Goal: Task Accomplishment & Management: Manage account settings

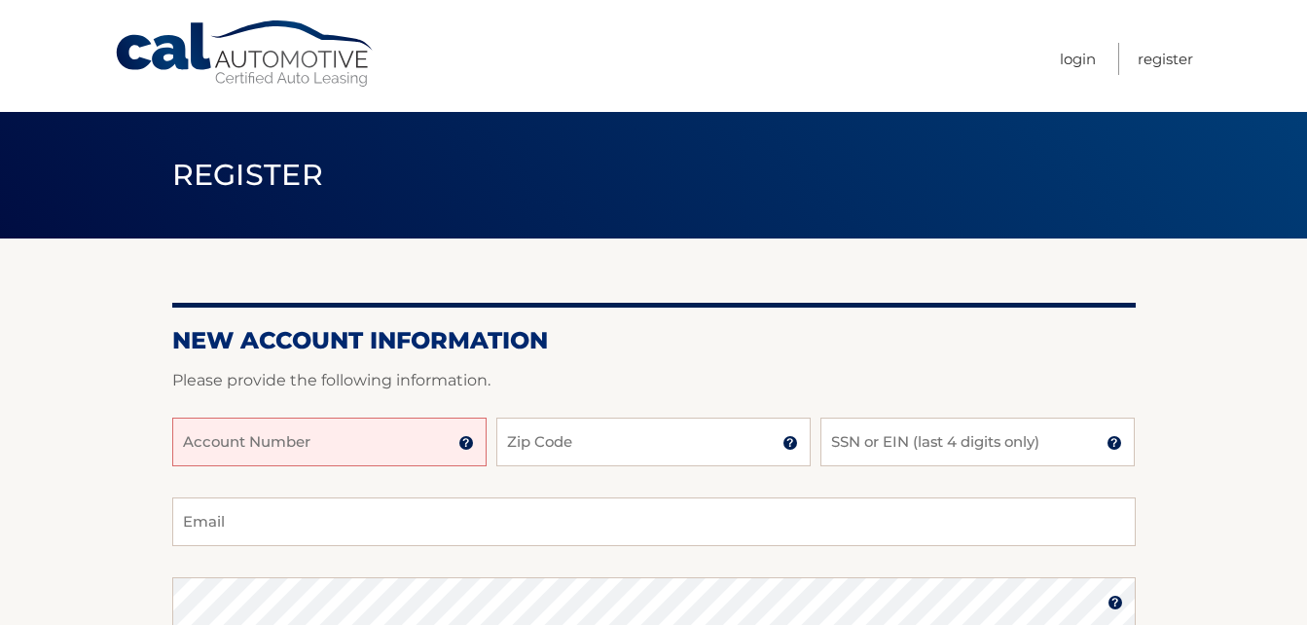
click at [263, 444] on input "Account Number" at bounding box center [329, 442] width 314 height 49
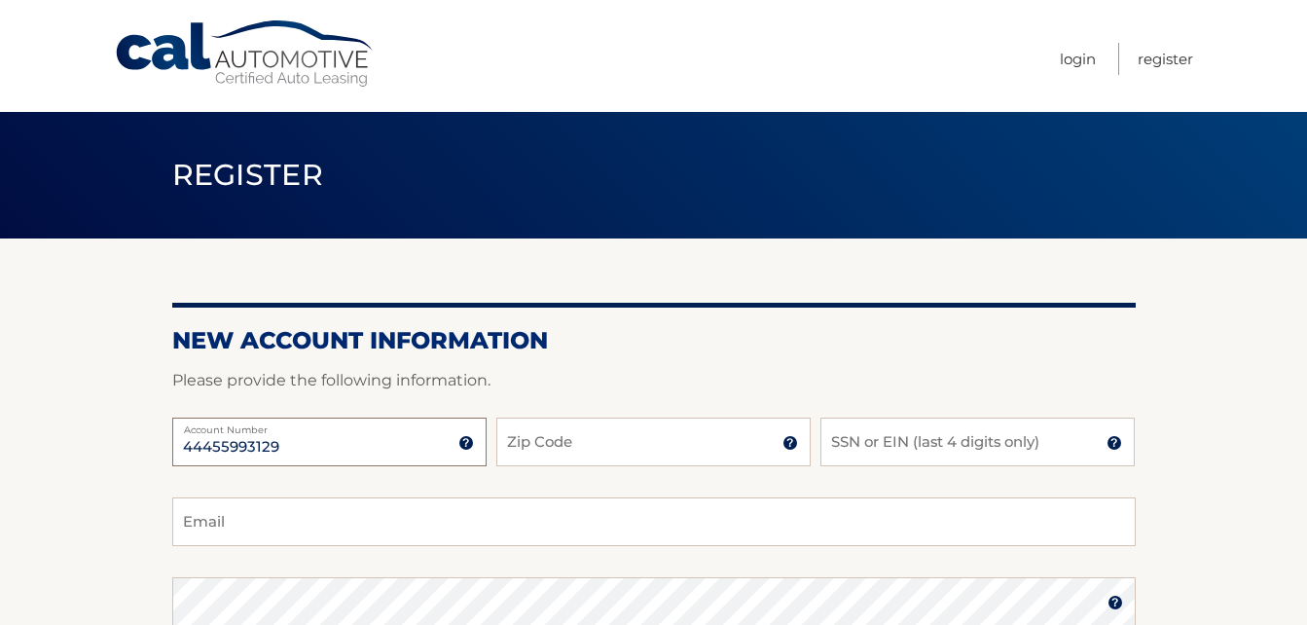
type input "44455993129"
click at [580, 443] on input "Zip Code" at bounding box center [653, 442] width 314 height 49
type input "07726"
click at [907, 437] on input "SSN or EIN (last 4 digits only)" at bounding box center [978, 442] width 314 height 49
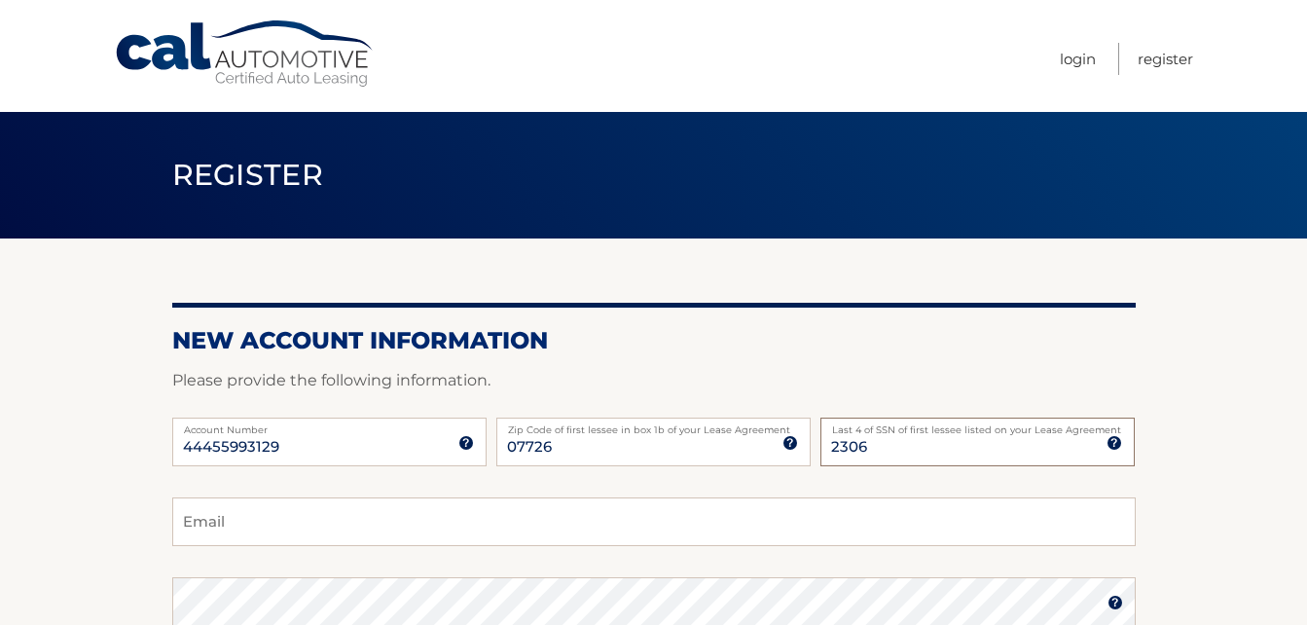
type input "2306"
click at [366, 520] on input "Email" at bounding box center [654, 521] width 964 height 49
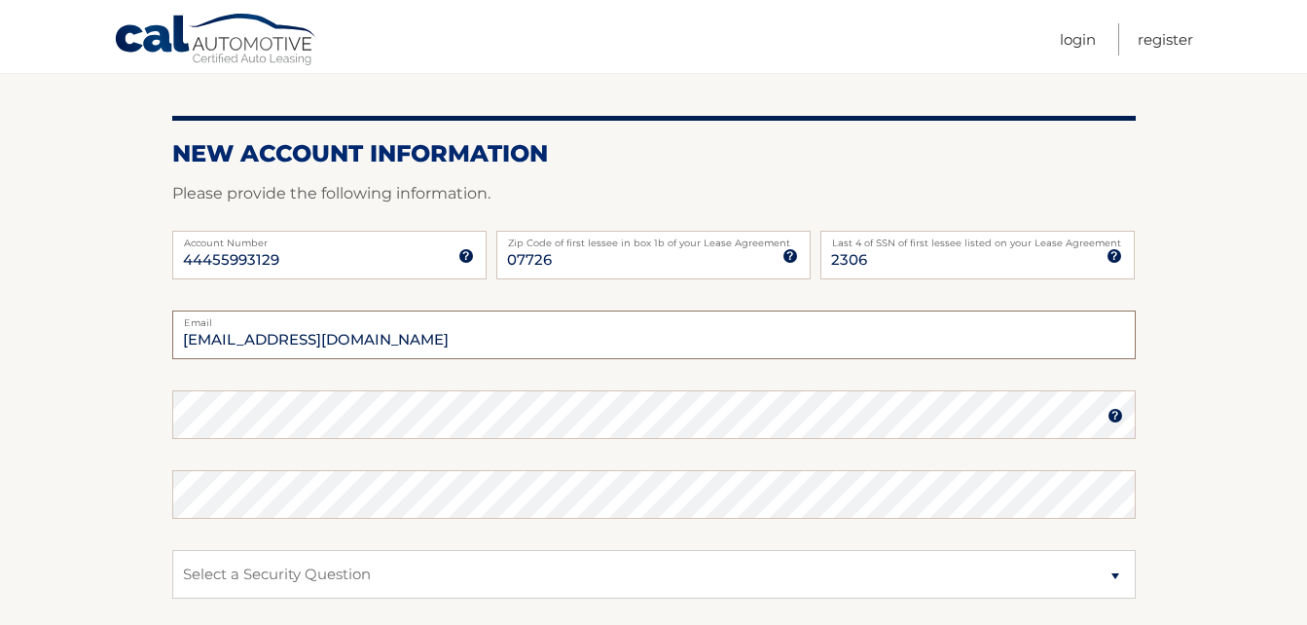
scroll to position [189, 0]
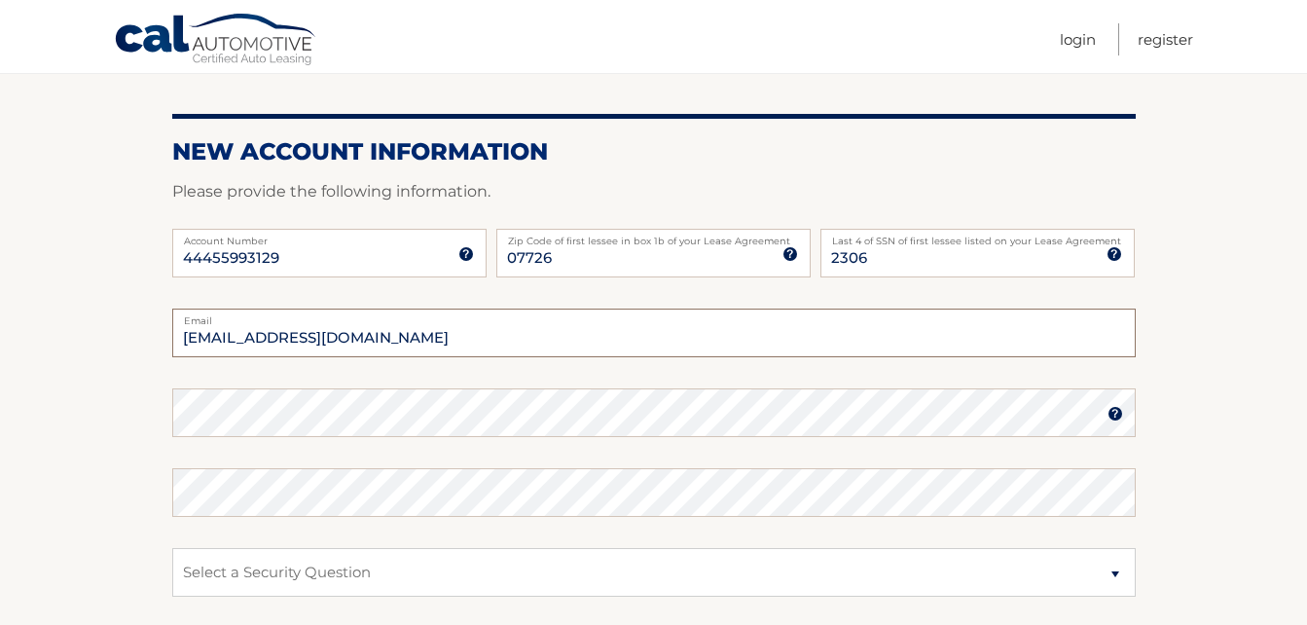
type input "balyukvalentina2@gmail.com"
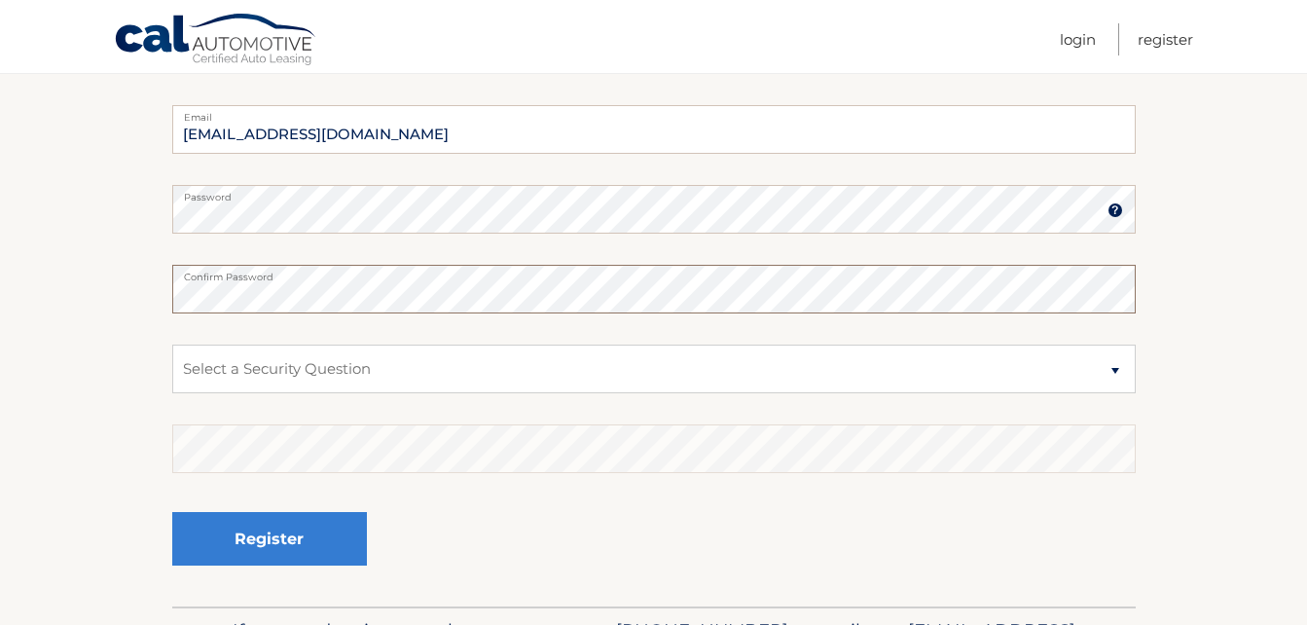
scroll to position [402, 0]
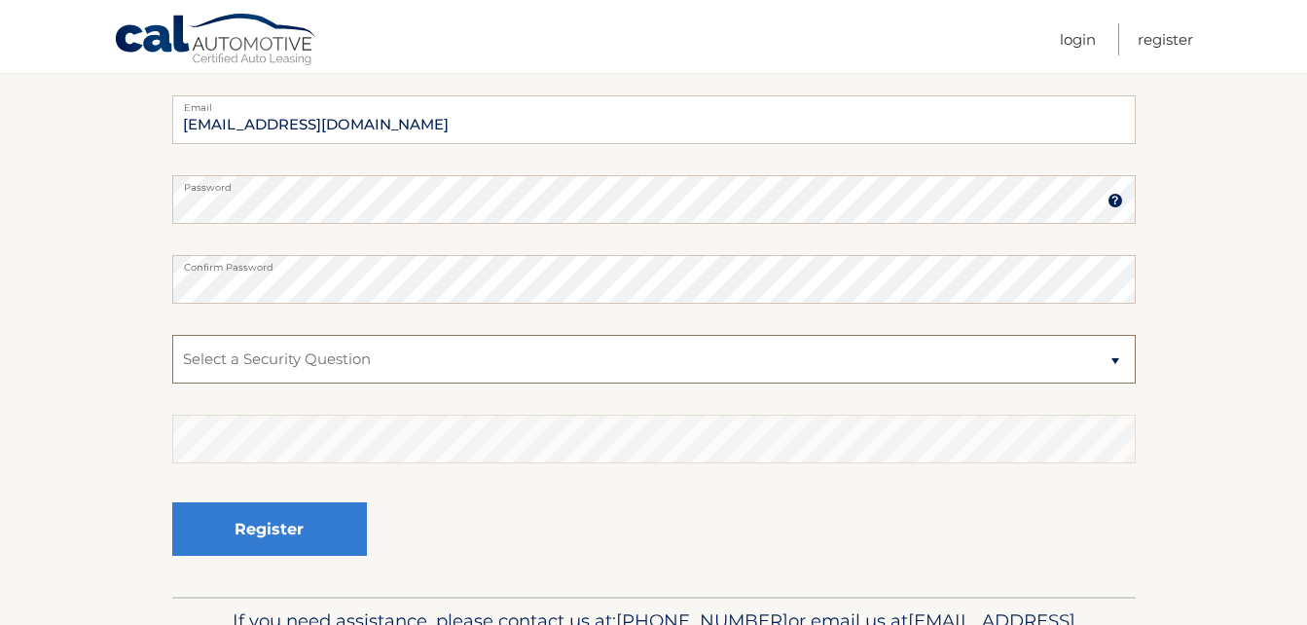
click at [1117, 357] on select "Select a Security Question What was the name of your elementary school? What is…" at bounding box center [654, 359] width 964 height 49
select select "4"
click at [172, 335] on select "Select a Security Question What was the name of your elementary school? What is…" at bounding box center [654, 359] width 964 height 49
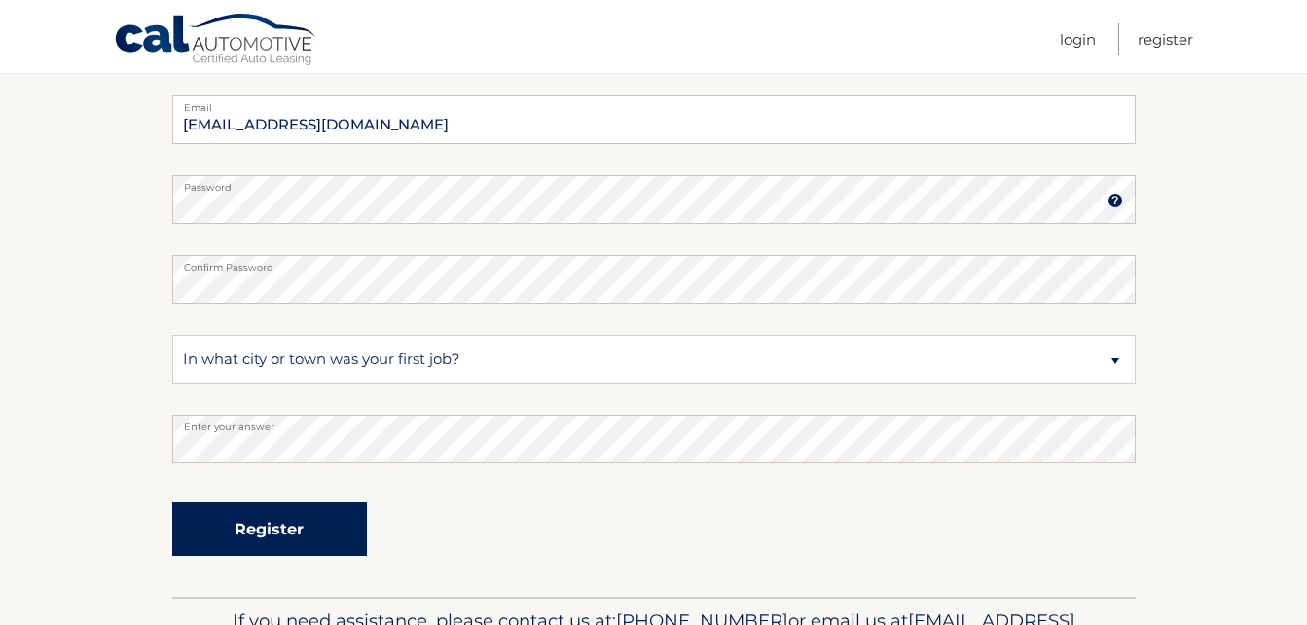
click at [261, 523] on button "Register" at bounding box center [269, 529] width 195 height 54
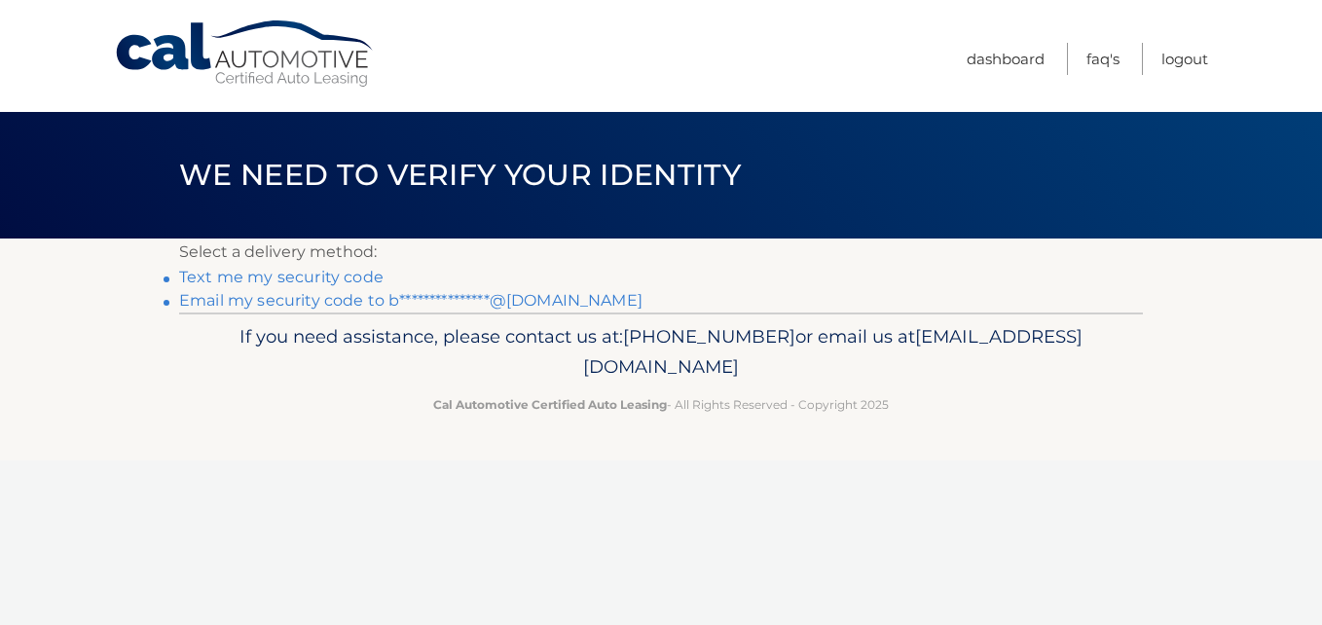
click at [292, 298] on link "**********" at bounding box center [410, 300] width 463 height 18
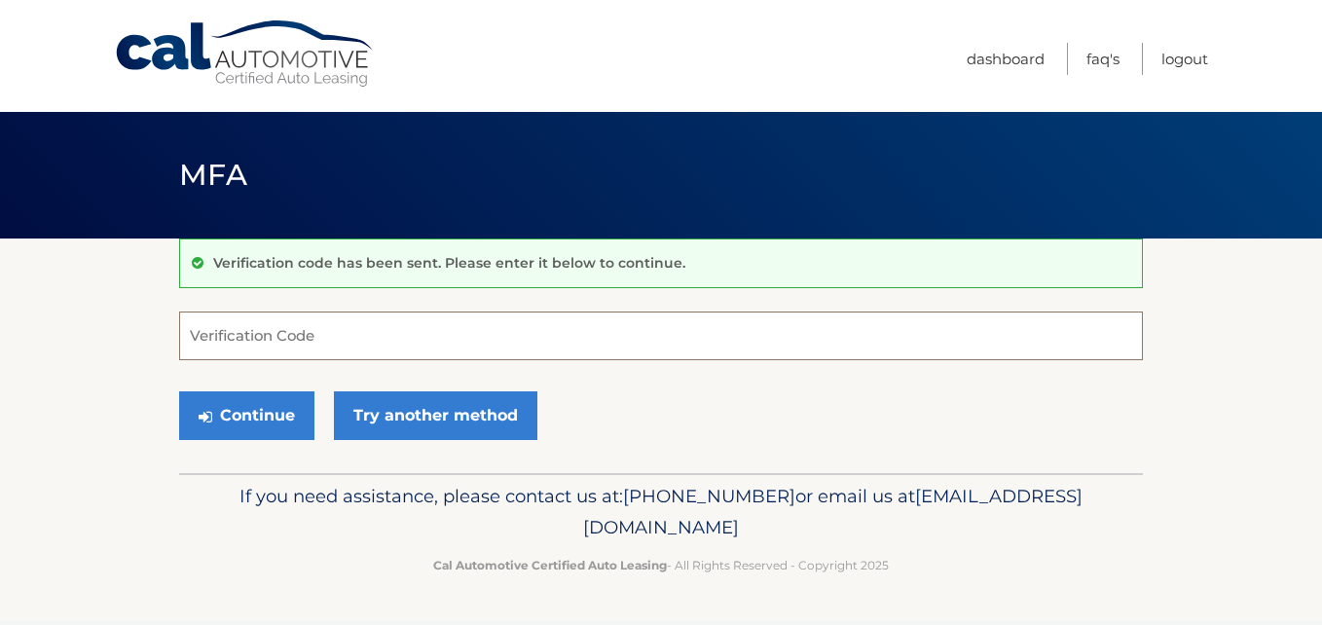
click at [266, 335] on input "Verification Code" at bounding box center [661, 336] width 964 height 49
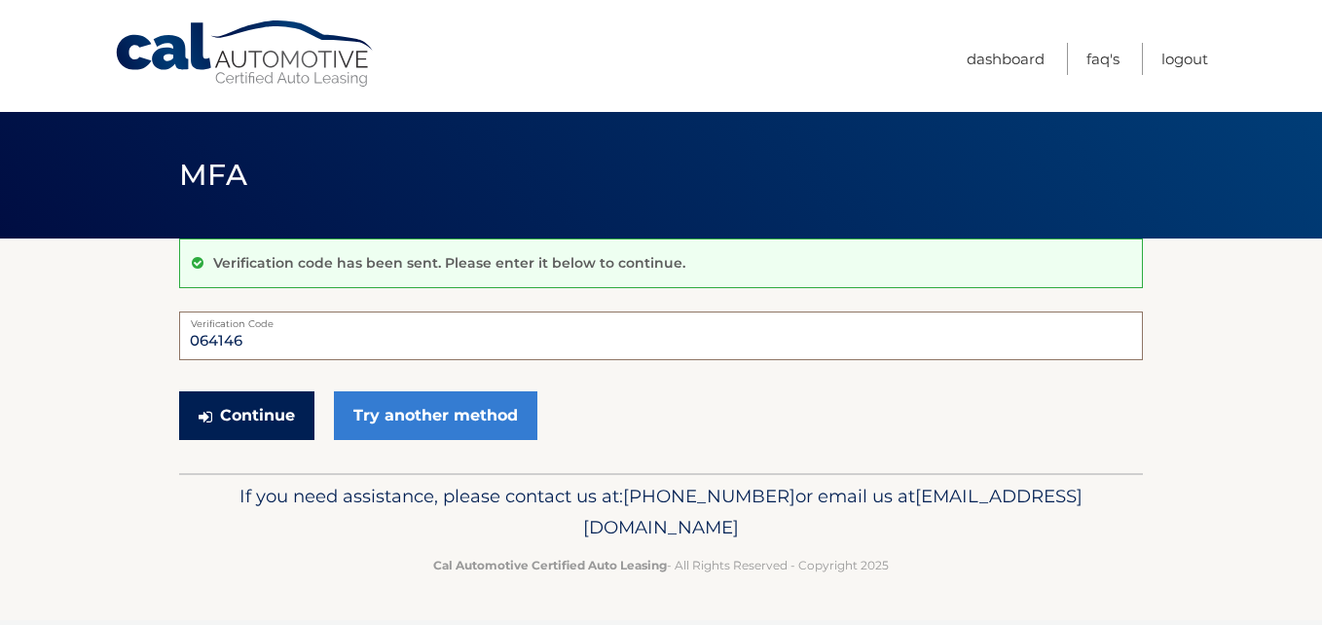
type input "064146"
click at [256, 417] on button "Continue" at bounding box center [246, 415] width 135 height 49
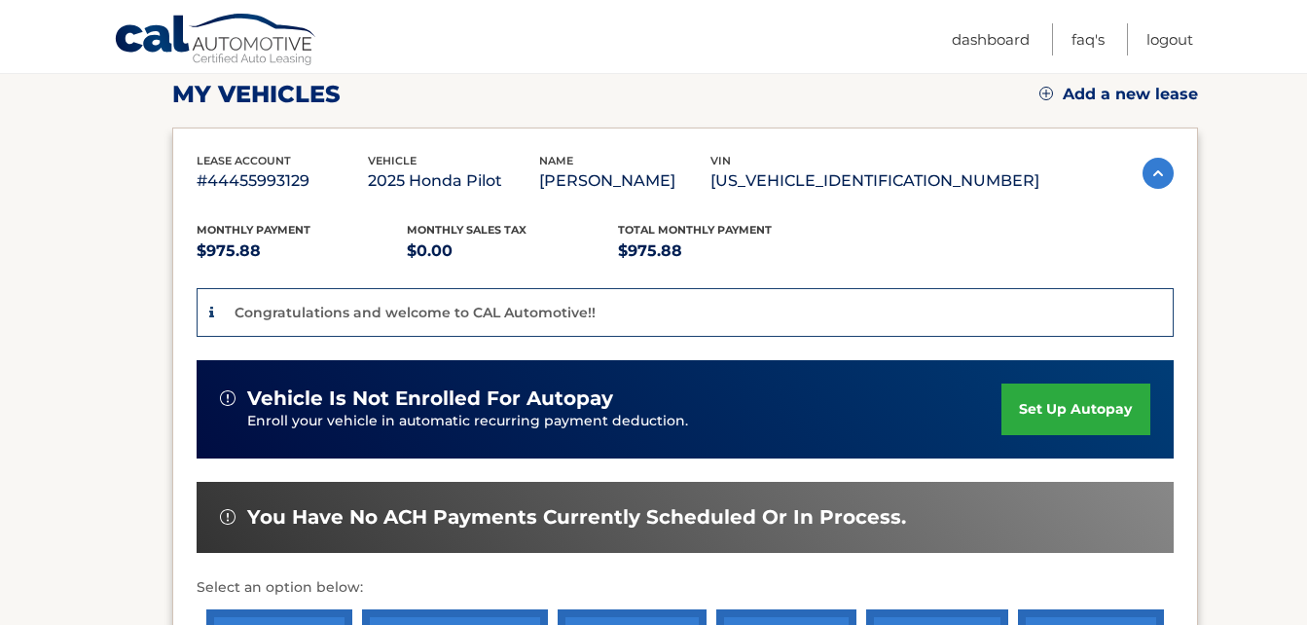
scroll to position [313, 0]
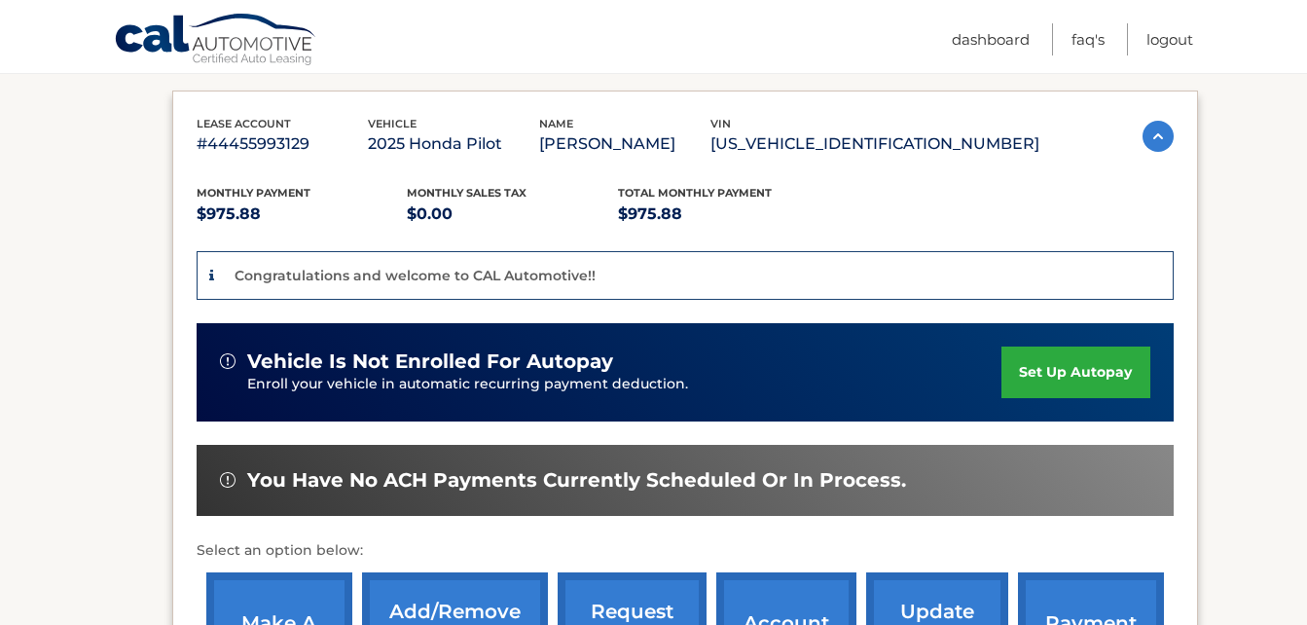
click at [1066, 364] on link "set up autopay" at bounding box center [1076, 373] width 148 height 52
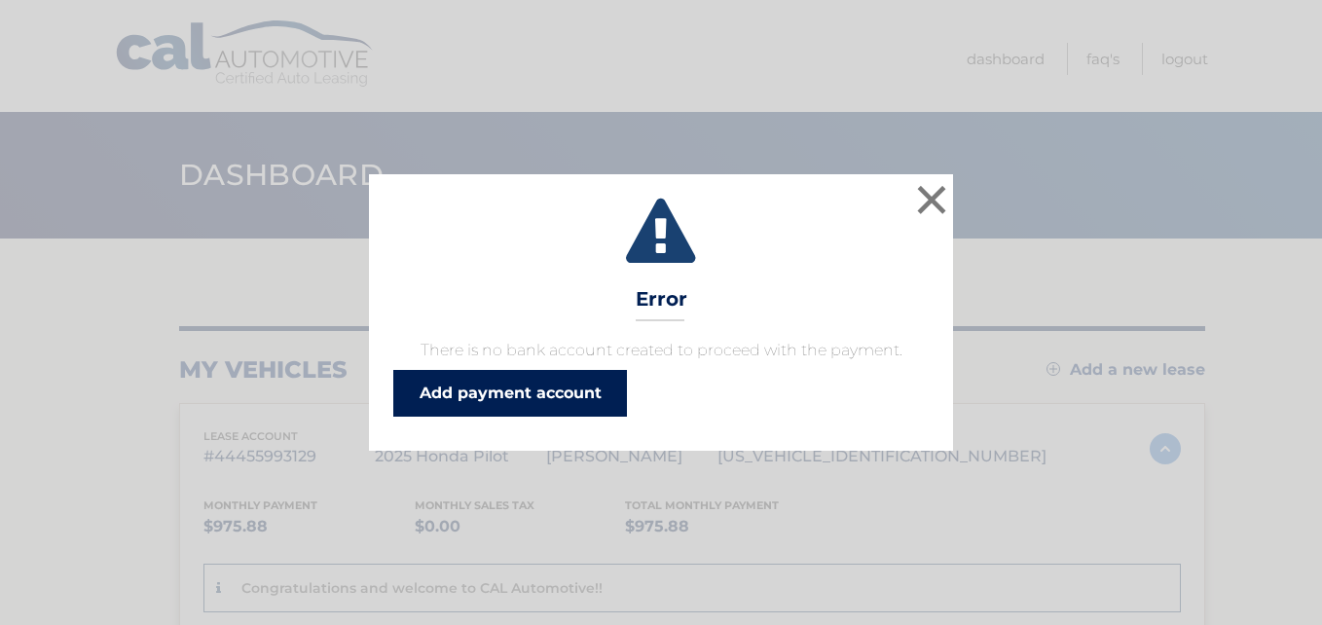
click at [554, 395] on link "Add payment account" at bounding box center [510, 393] width 234 height 47
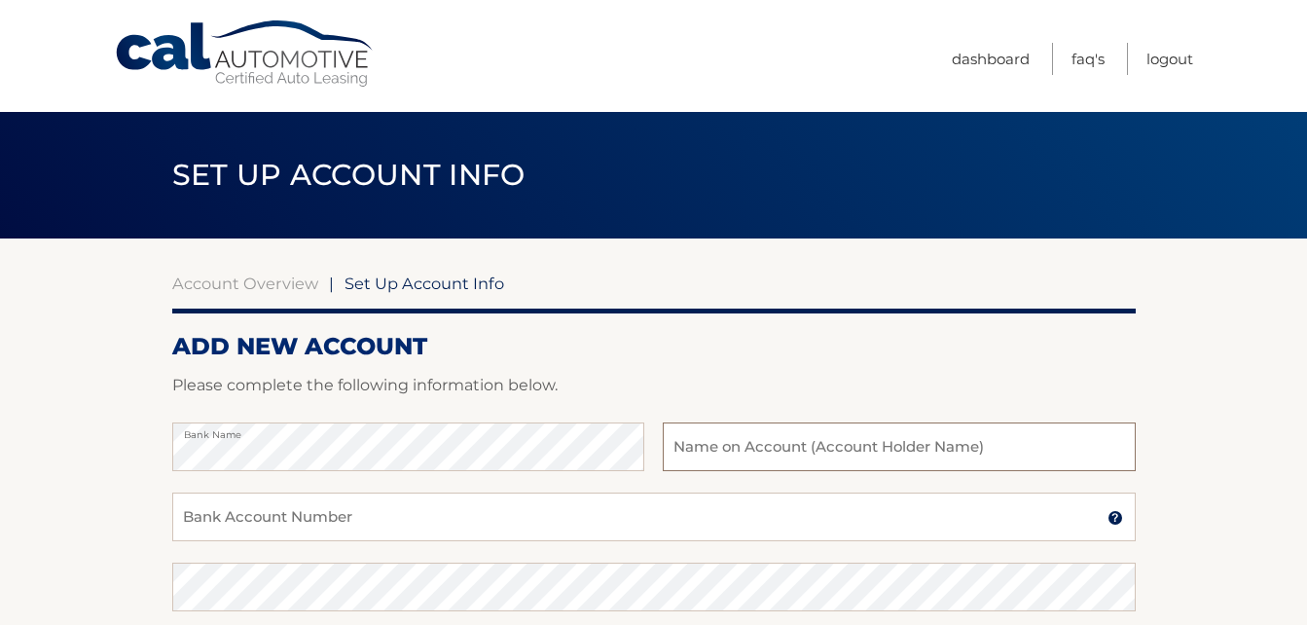
click at [751, 446] on input "text" at bounding box center [899, 447] width 472 height 49
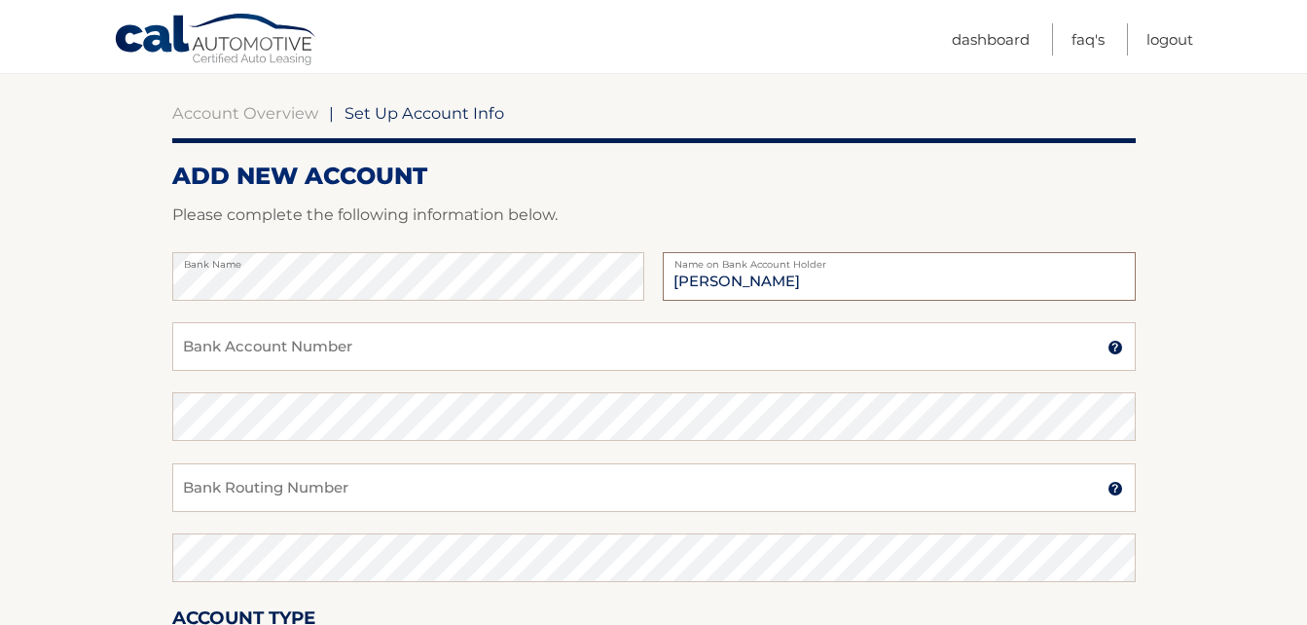
scroll to position [184, 0]
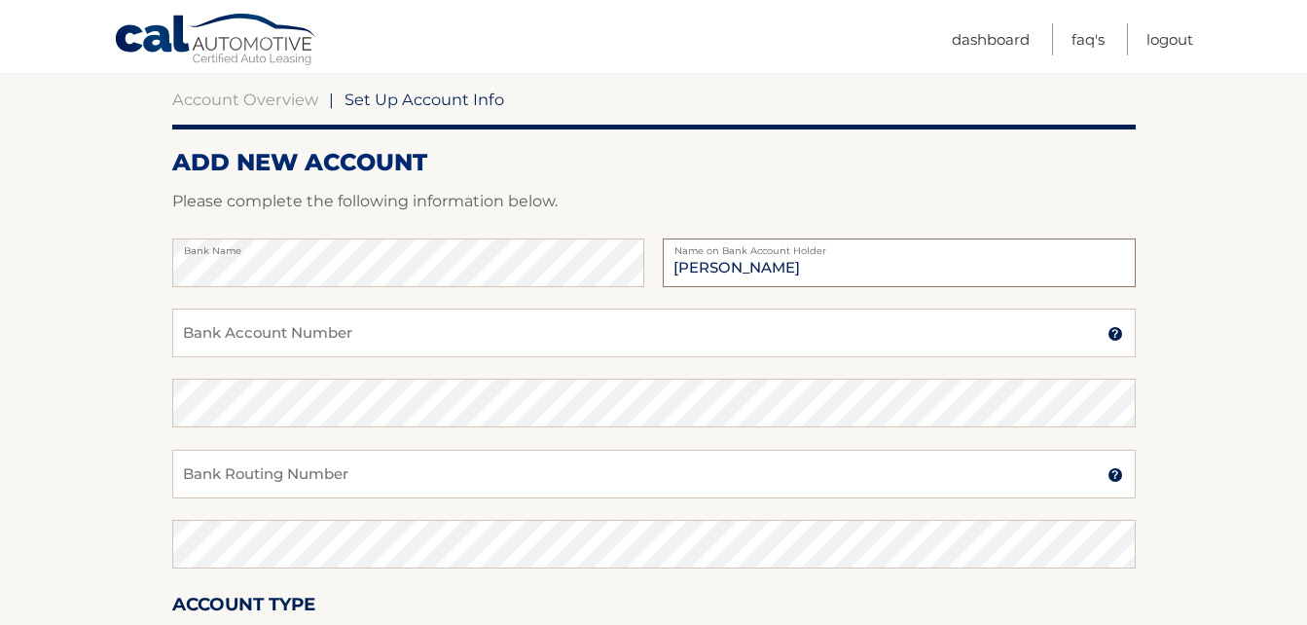
type input "Valentina Balyuk"
click at [218, 334] on input "Bank Account Number" at bounding box center [654, 333] width 964 height 49
click at [192, 331] on input "Bank Account Number" at bounding box center [654, 333] width 964 height 49
type input "9979148652"
click at [231, 477] on input "Bank Routing Number" at bounding box center [654, 474] width 964 height 49
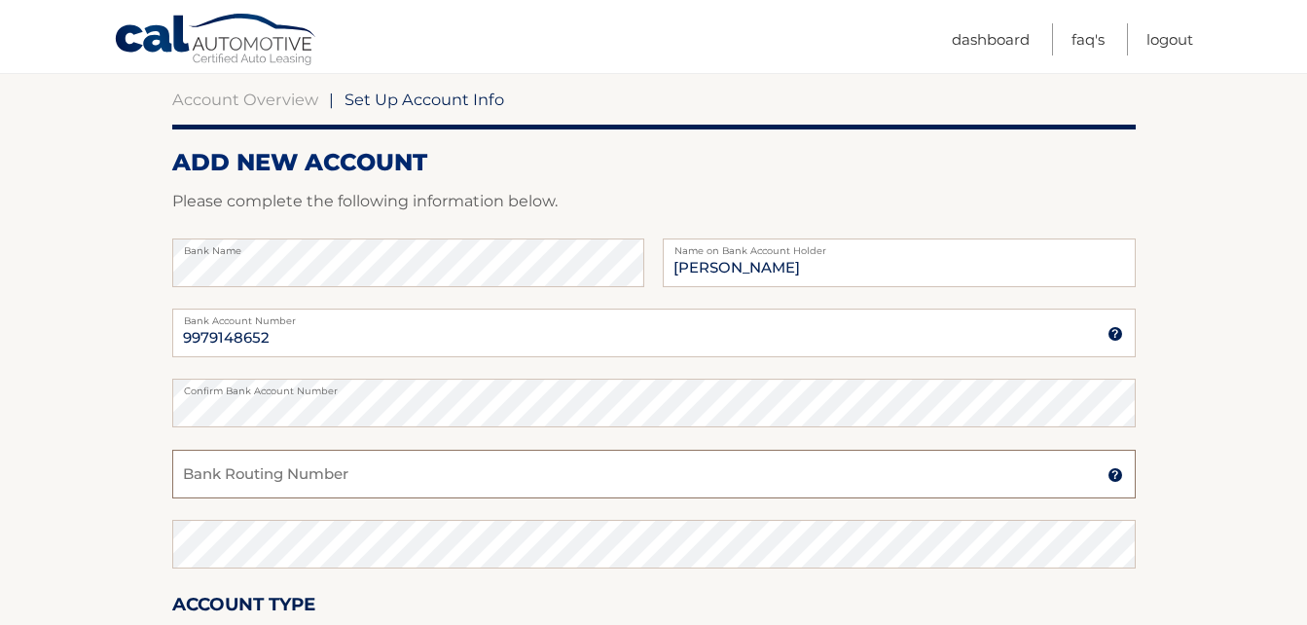
click at [200, 477] on input "Bank Routing Number" at bounding box center [654, 474] width 964 height 49
type input "021000089"
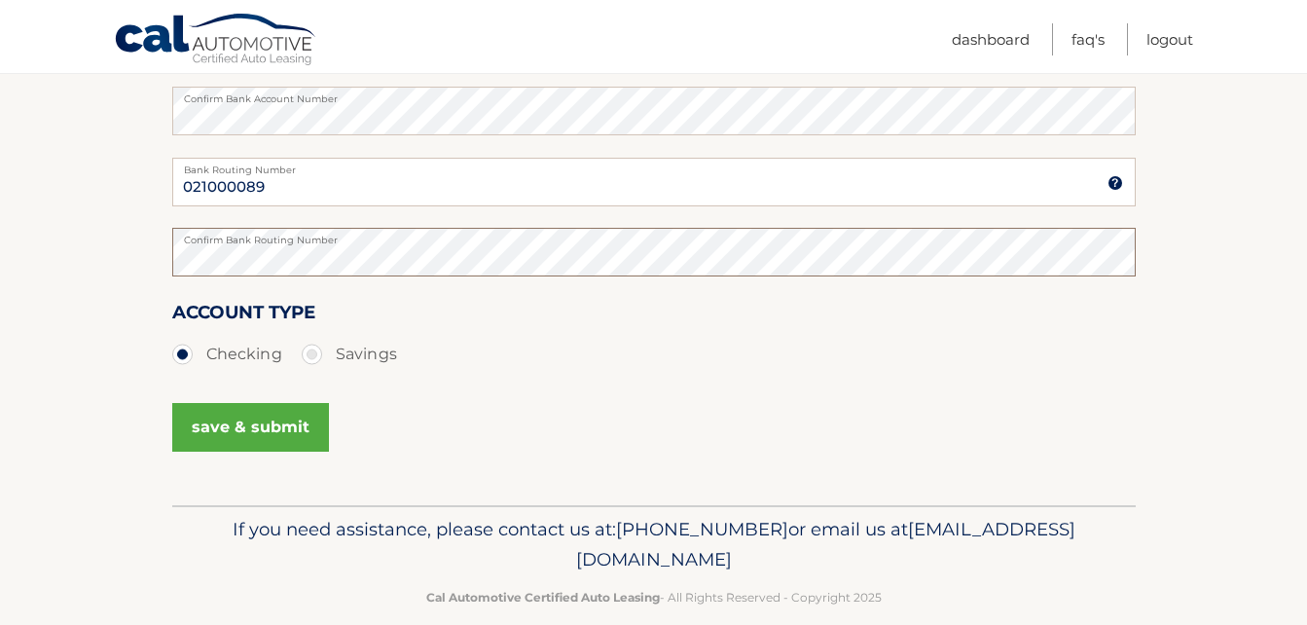
scroll to position [484, 0]
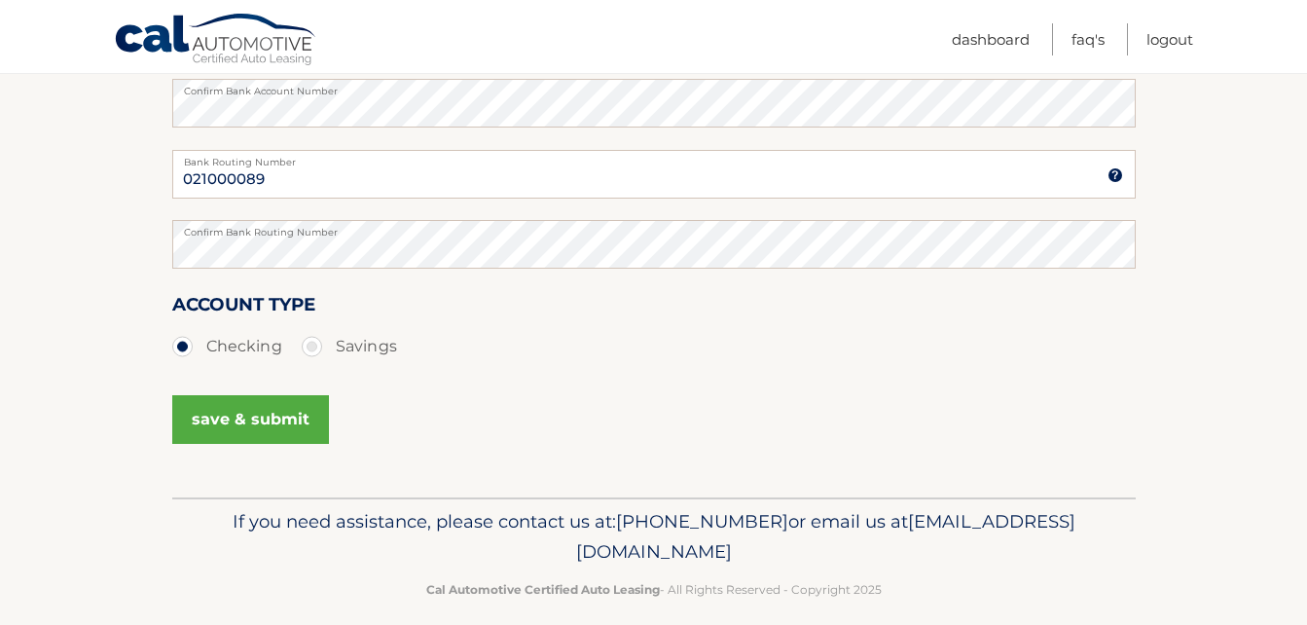
click at [239, 421] on button "save & submit" at bounding box center [250, 419] width 157 height 49
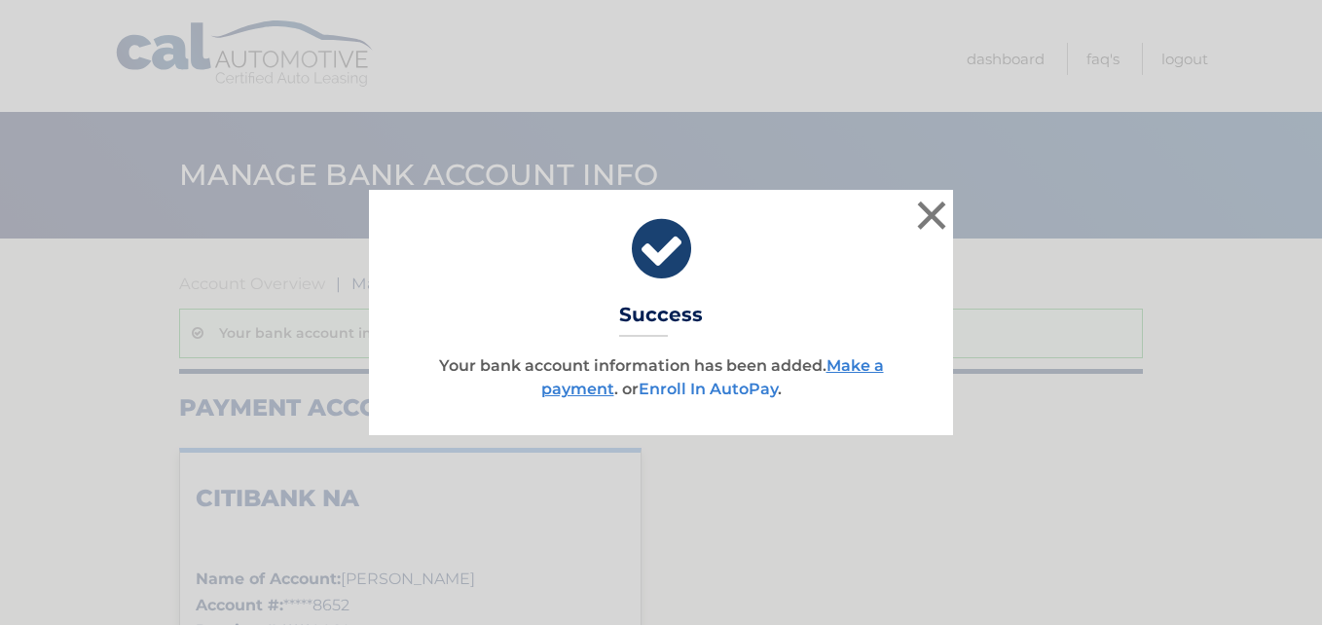
click at [753, 388] on link "Enroll In AutoPay" at bounding box center [708, 389] width 139 height 18
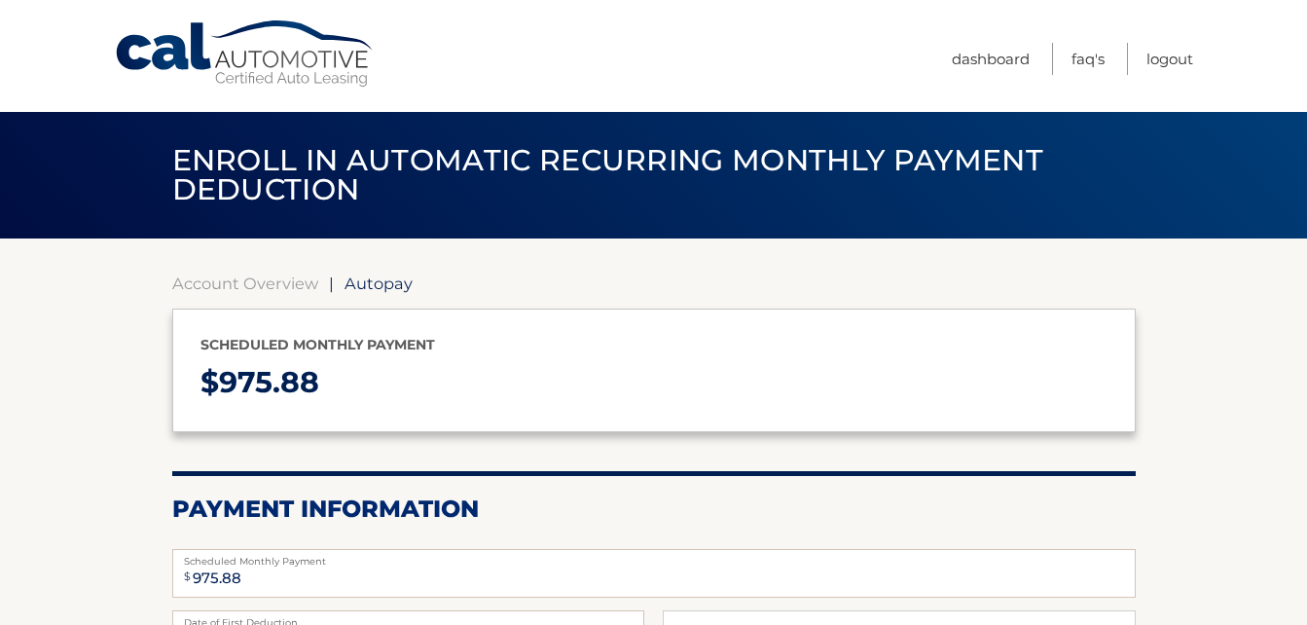
select select "MjMyM2MxNjItM2MyOS00OTBjLWJlOTEtY2ViMWUwNWEwNGIz"
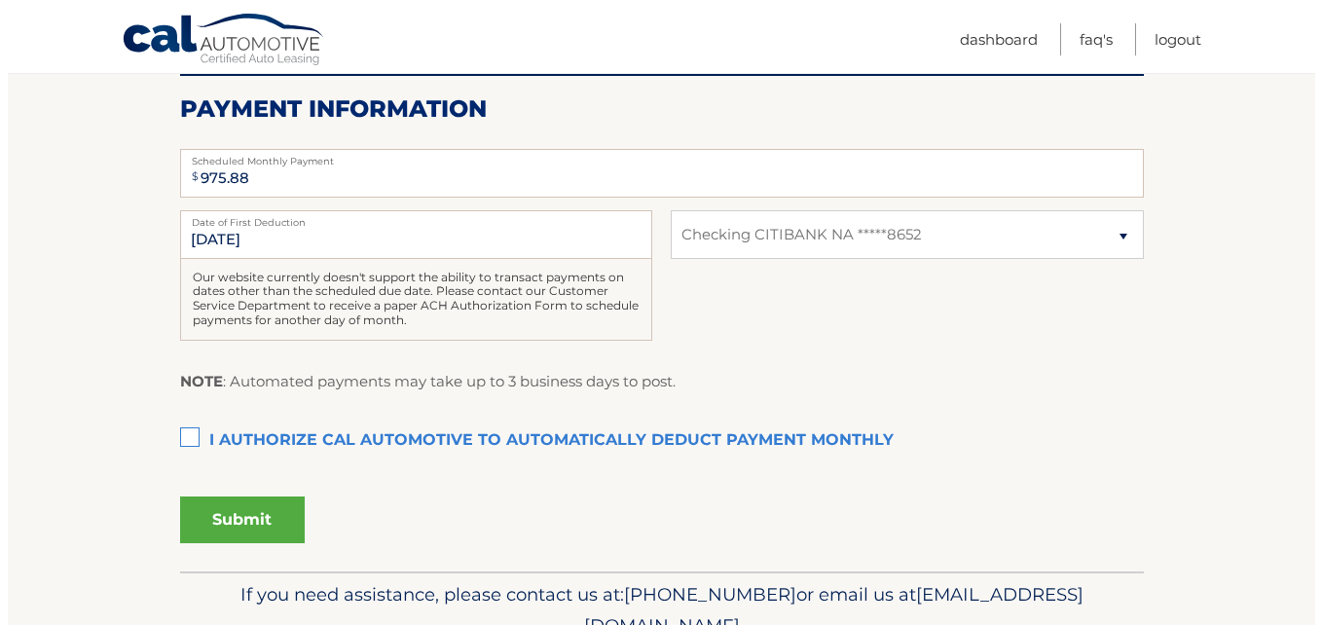
scroll to position [411, 0]
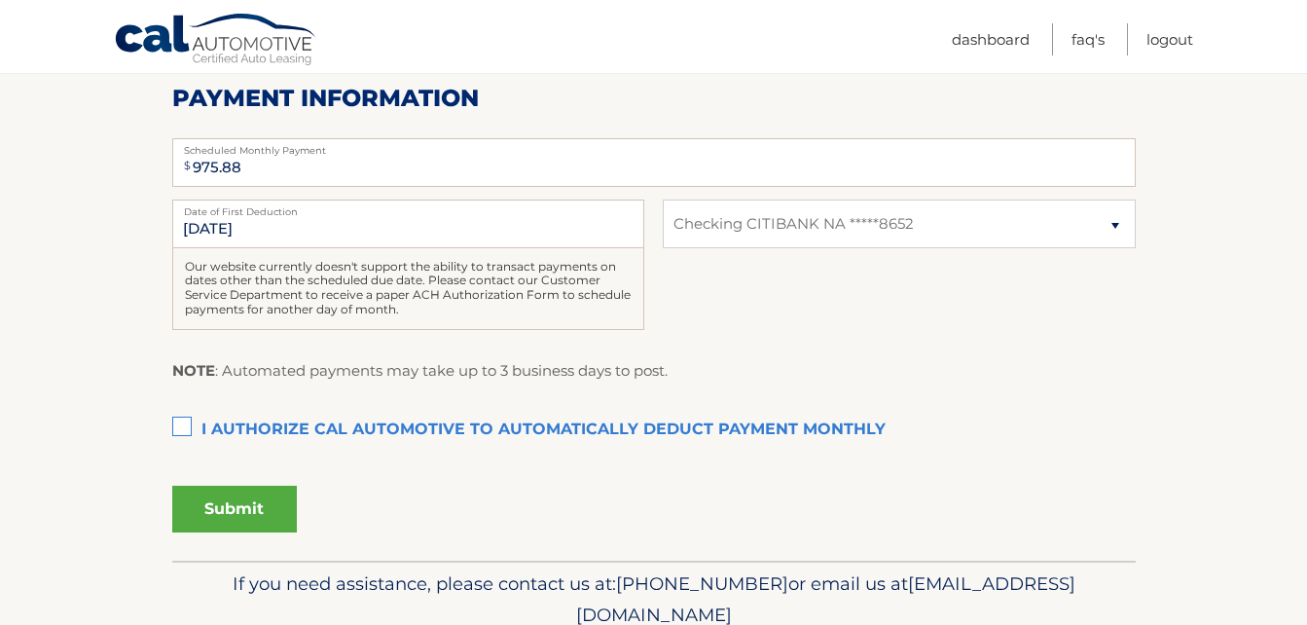
click at [175, 427] on label "I authorize cal automotive to automatically deduct payment monthly This checkbo…" at bounding box center [654, 430] width 964 height 39
click at [0, 0] on input "I authorize cal automotive to automatically deduct payment monthly This checkbo…" at bounding box center [0, 0] width 0 height 0
click at [239, 509] on button "Submit" at bounding box center [234, 509] width 125 height 47
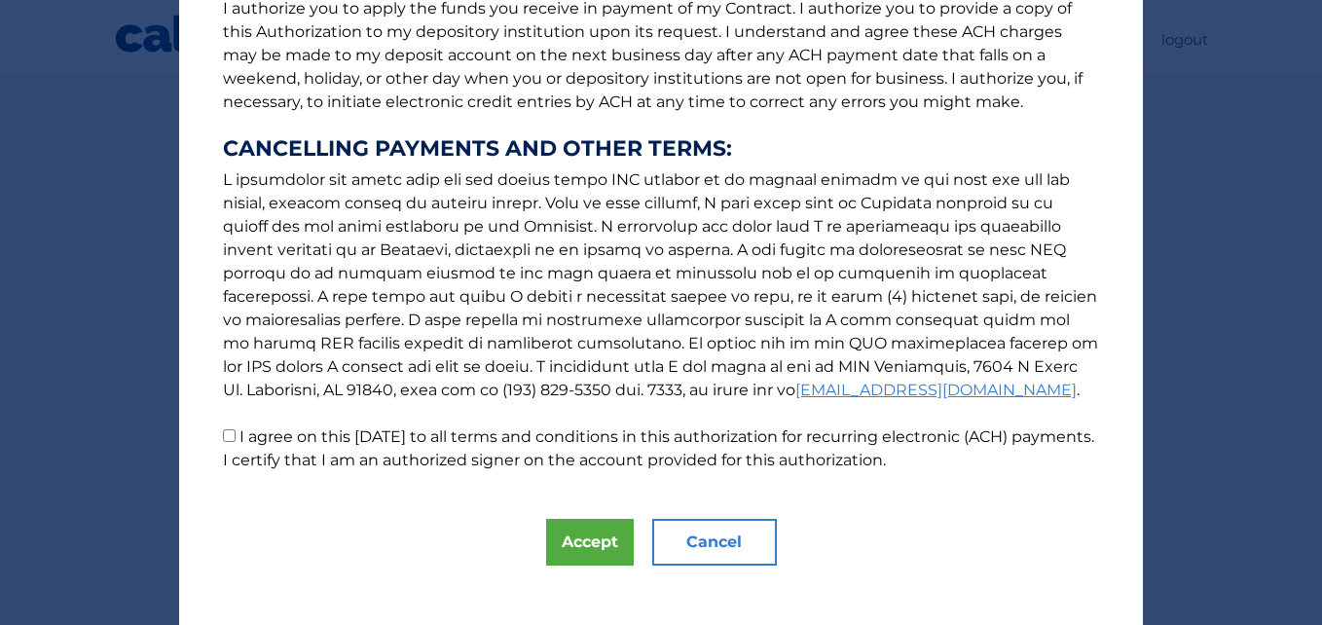
scroll to position [295, 0]
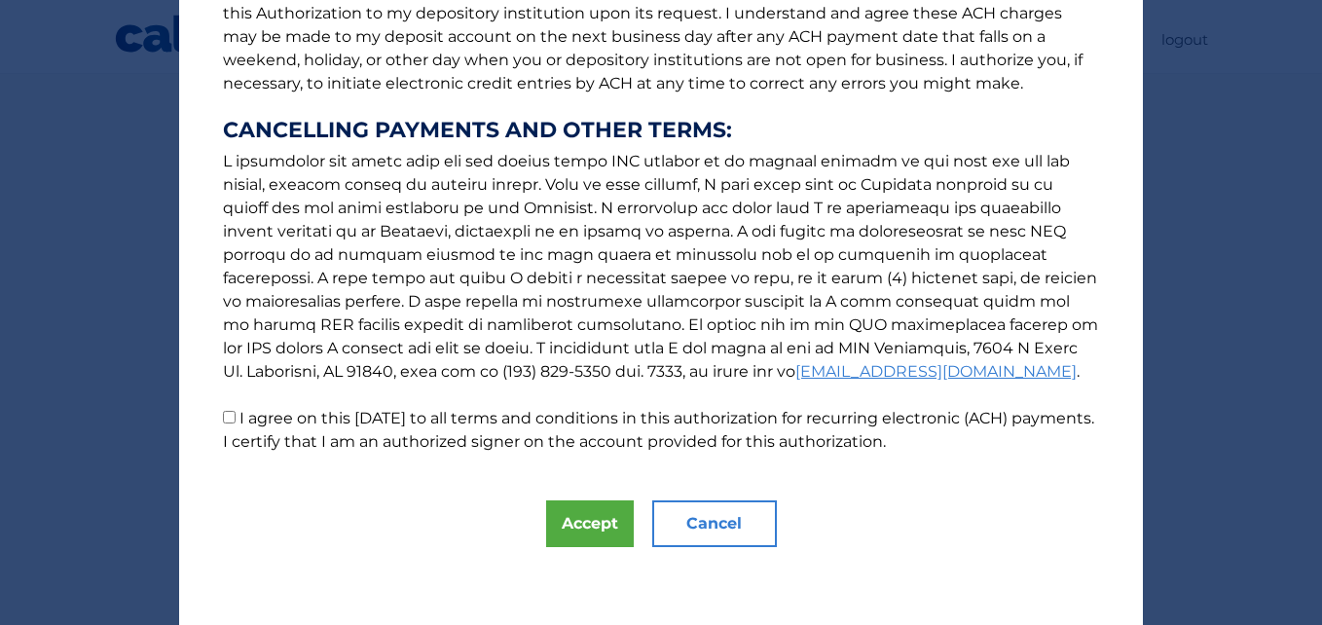
click at [223, 415] on input "I agree on this [DATE] to all terms and conditions in this authorization for re…" at bounding box center [229, 417] width 13 height 13
checkbox input "true"
click at [587, 520] on button "Accept" at bounding box center [590, 523] width 88 height 47
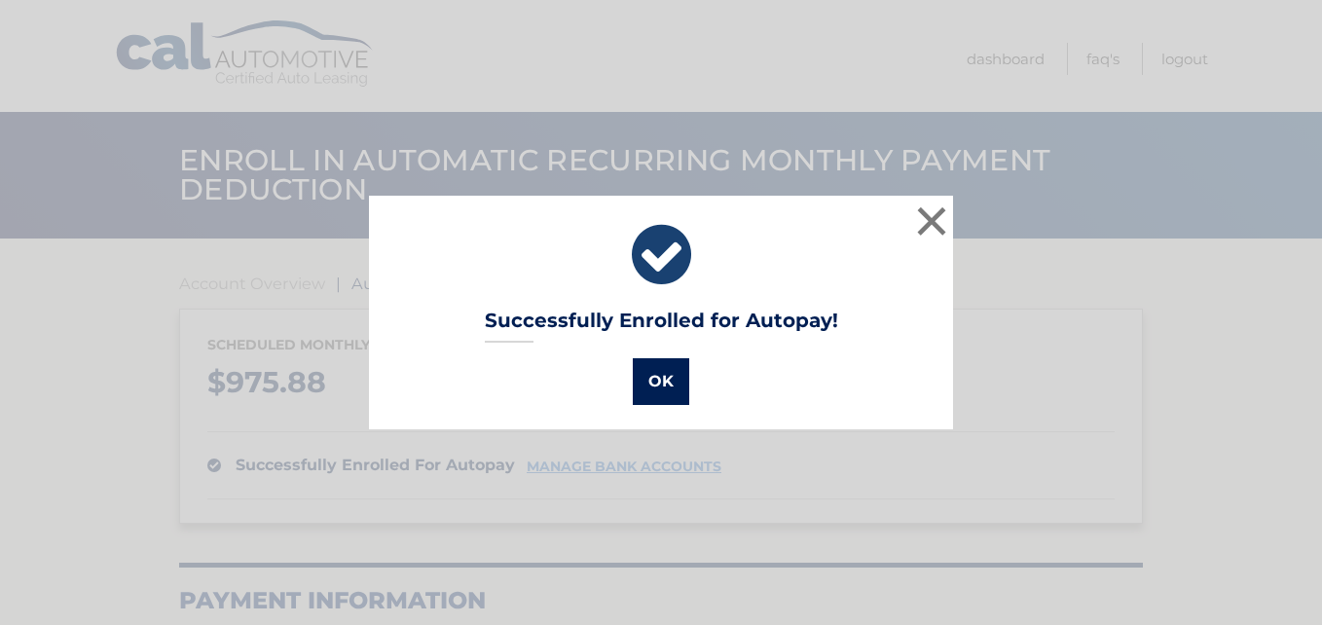
click at [656, 386] on button "OK" at bounding box center [661, 381] width 56 height 47
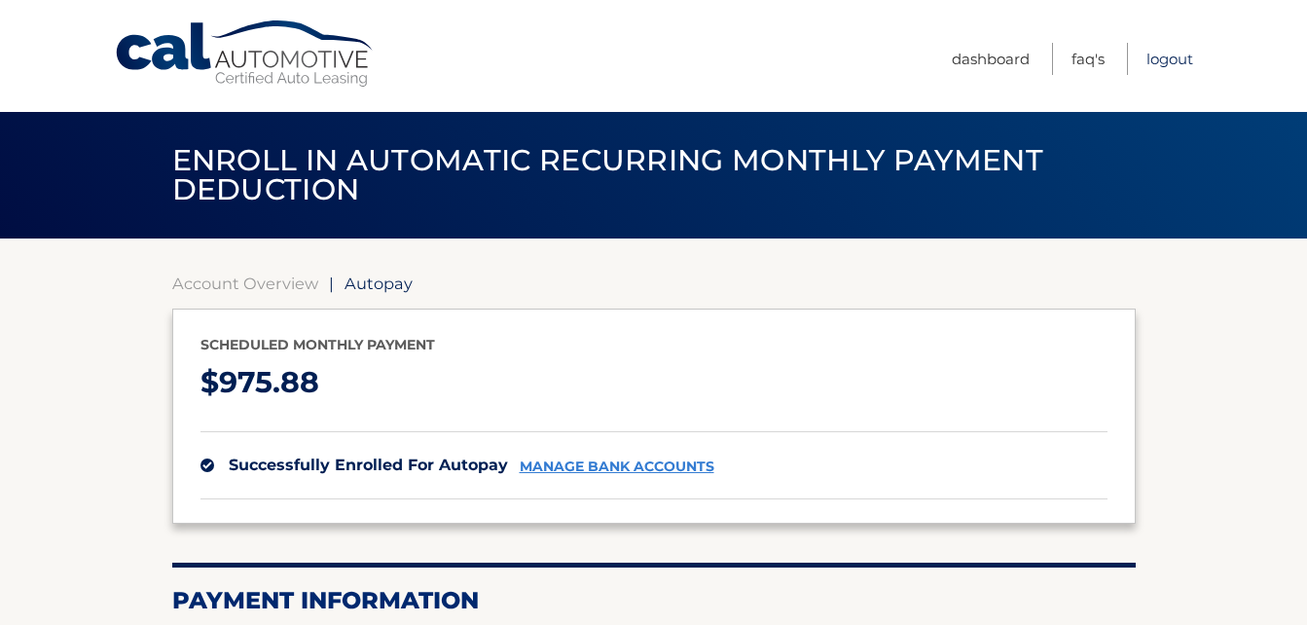
click at [1166, 55] on link "Logout" at bounding box center [1170, 59] width 47 height 32
